Goal: Task Accomplishment & Management: Manage account settings

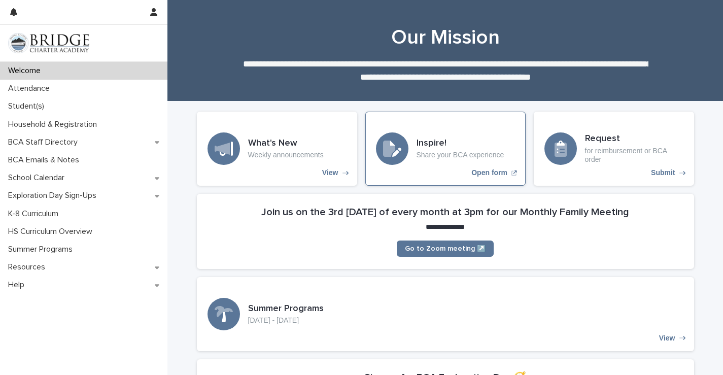
scroll to position [6, 0]
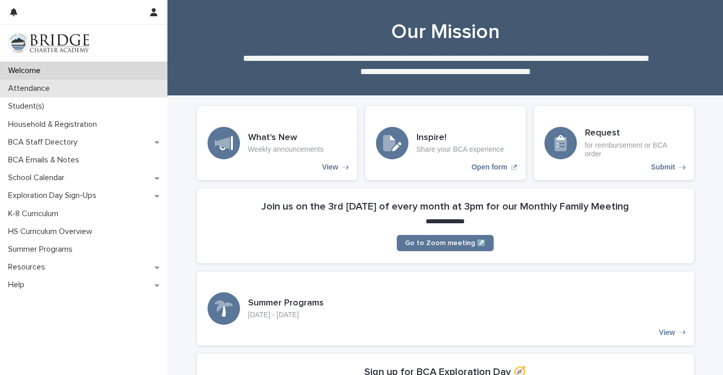
click at [79, 86] on div "Attendance" at bounding box center [83, 89] width 167 height 18
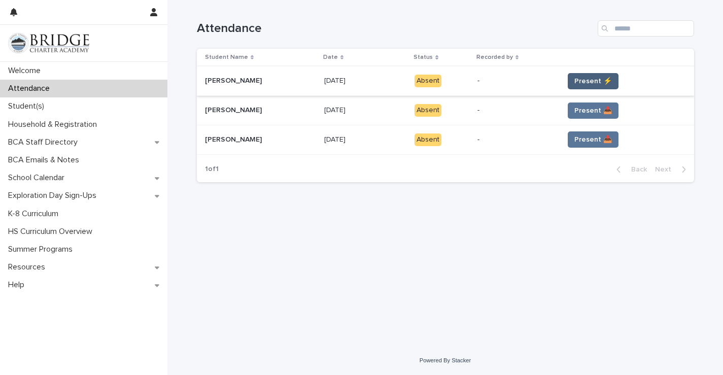
click at [585, 84] on span "Present ⚡" at bounding box center [593, 81] width 38 height 10
click at [581, 110] on span "Present 📥" at bounding box center [593, 110] width 38 height 10
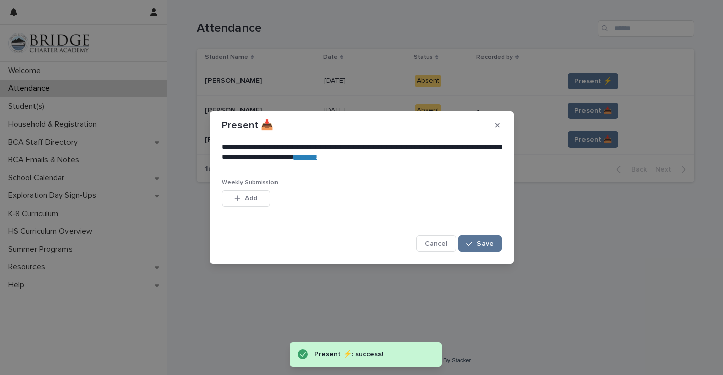
click at [581, 140] on div "**********" at bounding box center [361, 187] width 723 height 375
click at [488, 243] on span "Save" at bounding box center [485, 243] width 17 height 7
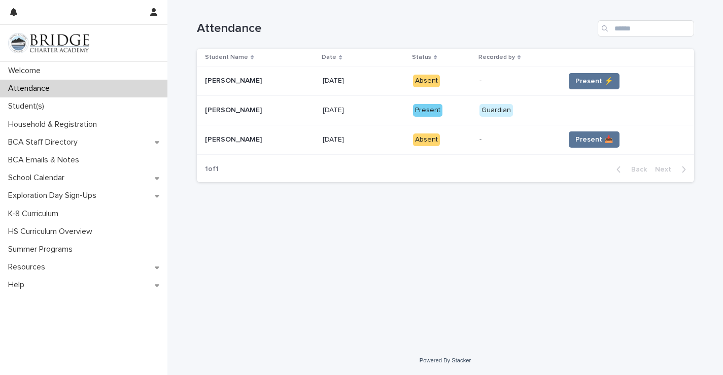
click at [588, 138] on span "Present 📥" at bounding box center [594, 139] width 38 height 10
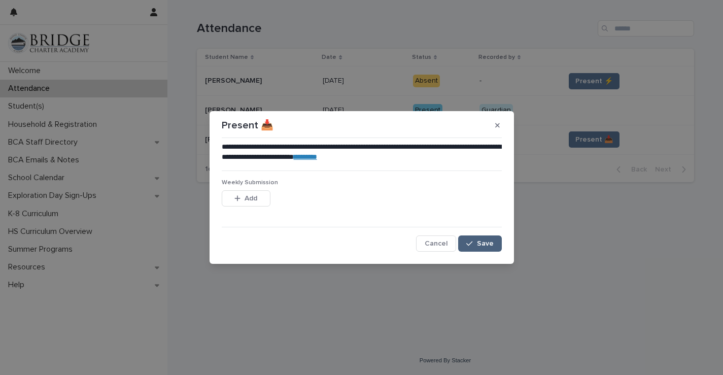
click at [479, 236] on button "Save" at bounding box center [479, 243] width 43 height 16
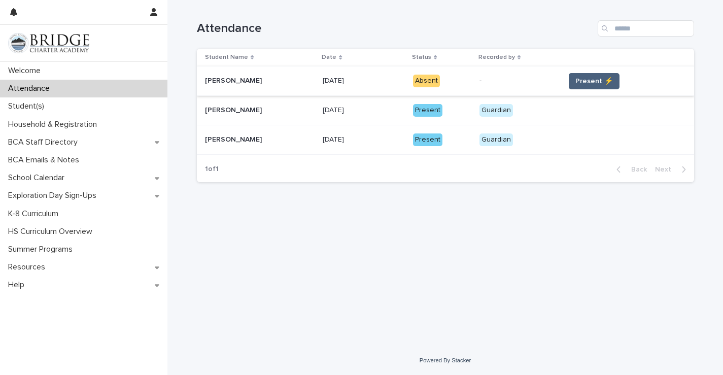
click at [605, 84] on span "Present ⚡" at bounding box center [594, 81] width 38 height 10
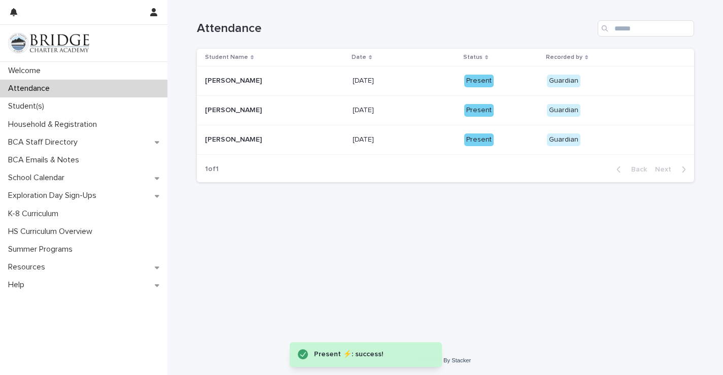
click at [582, 81] on p "Guardian" at bounding box center [596, 81] width 98 height 13
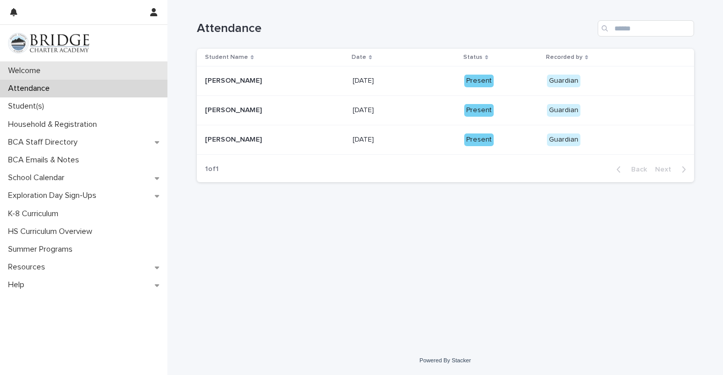
click at [73, 72] on div "Welcome" at bounding box center [83, 71] width 167 height 18
